Goal: Information Seeking & Learning: Learn about a topic

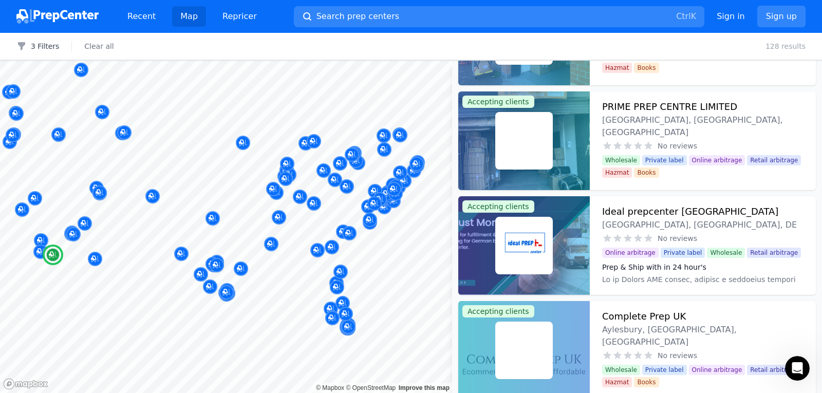
scroll to position [12912, 0]
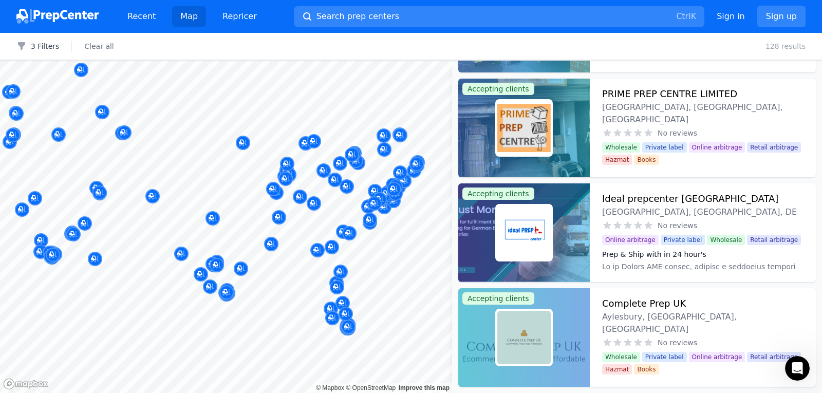
click at [424, 307] on div at bounding box center [332, 307] width 197 height 8
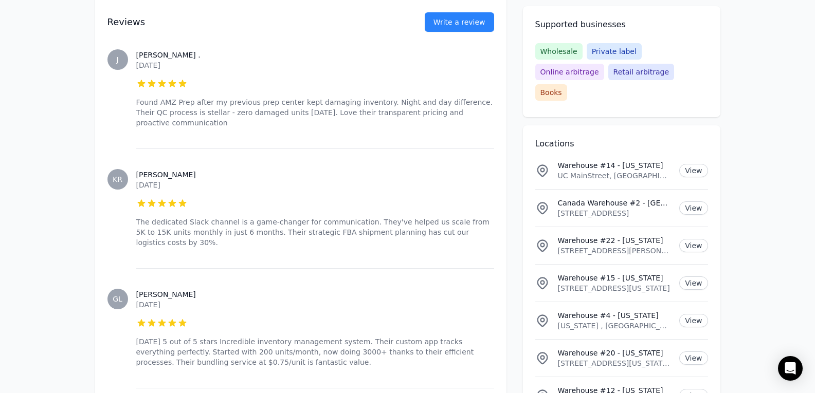
scroll to position [1747, 0]
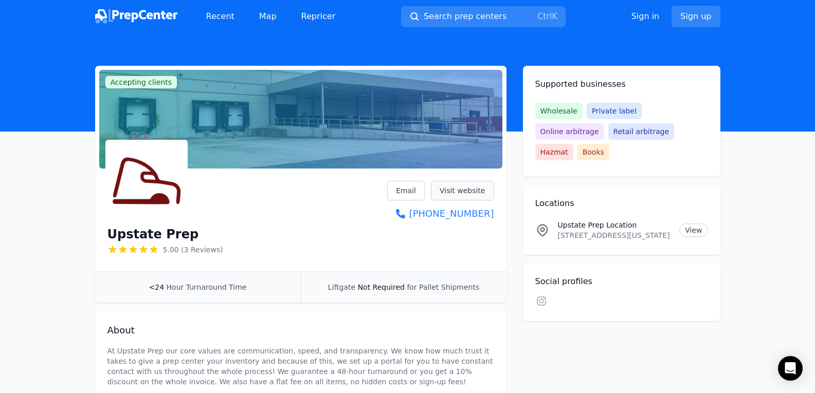
scroll to position [51, 0]
